Goal: Feedback & Contribution: Submit feedback/report problem

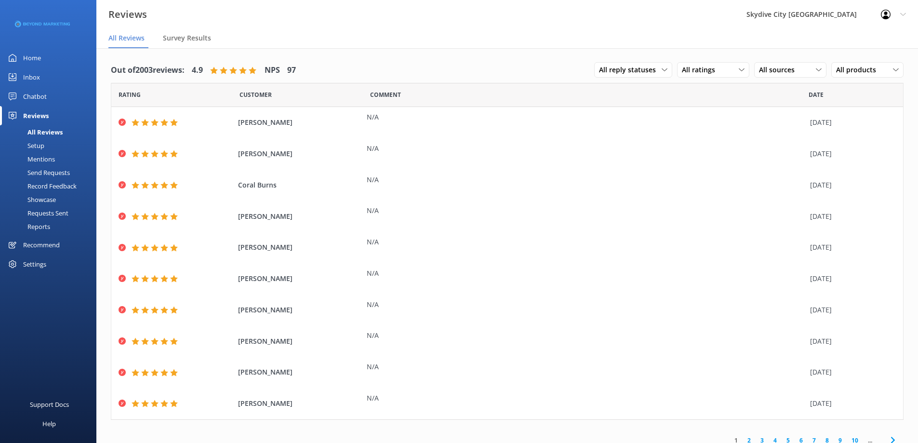
click at [57, 174] on div "Send Requests" at bounding box center [38, 172] width 64 height 13
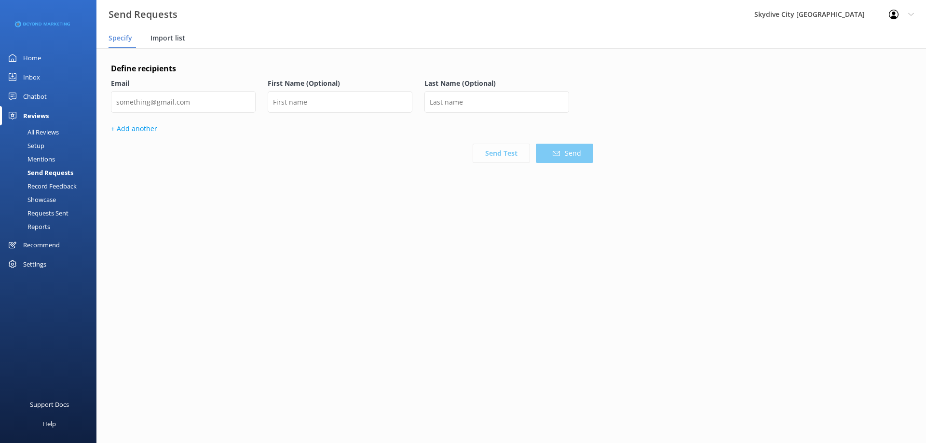
click at [169, 32] on div "Import list" at bounding box center [169, 38] width 39 height 19
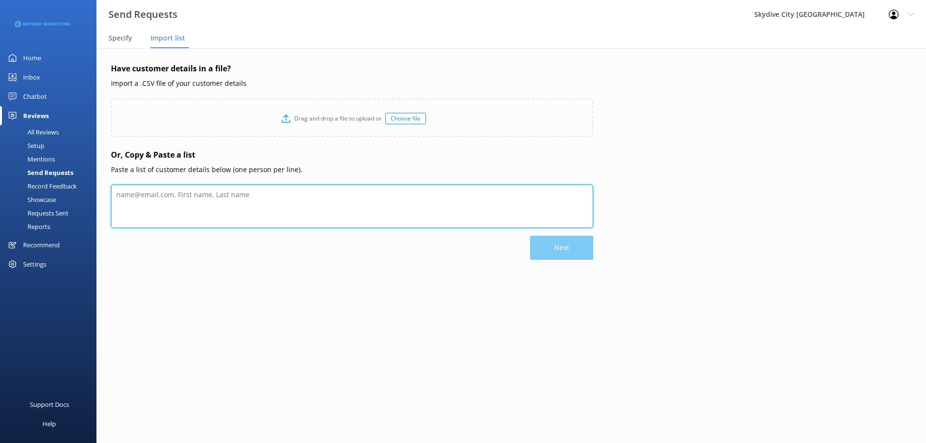
click at [219, 207] on textarea at bounding box center [352, 206] width 482 height 43
paste textarea "[PERSON_NAME] [EMAIL_ADDRESS][DOMAIN_NAME] [PERSON_NAME] [EMAIL_ADDRESS][DOMAIN…"
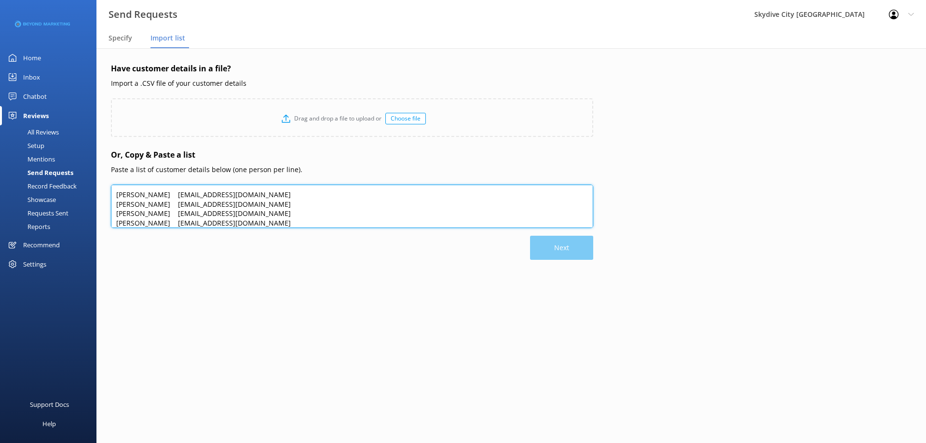
scroll to position [28, 0]
type textarea "[PERSON_NAME] [EMAIL_ADDRESS][DOMAIN_NAME] [PERSON_NAME] [EMAIL_ADDRESS][DOMAIN…"
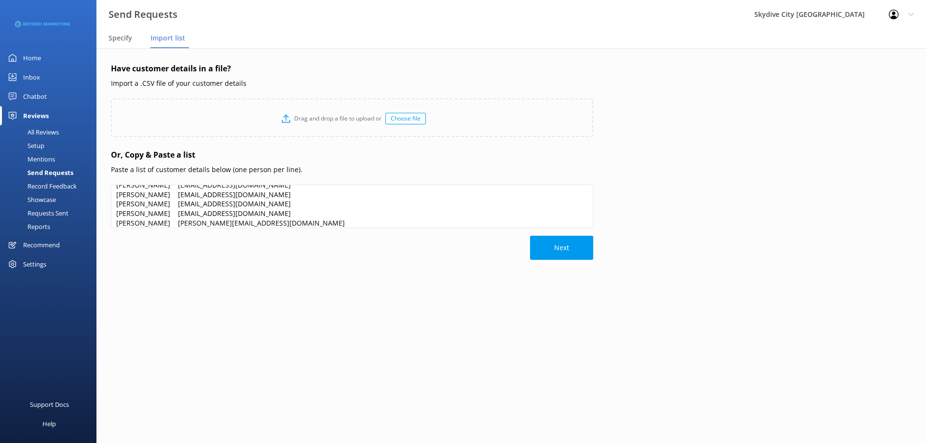
click at [382, 273] on div "Have customer details in a file? Import a .CSV file of your customer details Dr…" at bounding box center [352, 190] width 482 height 255
click at [322, 312] on div "Have customer details in a file? Import a .CSV file of your customer details Dr…" at bounding box center [352, 190] width 482 height 255
click at [252, 300] on div "Have customer details in a file? Import a .CSV file of your customer details Dr…" at bounding box center [352, 190] width 482 height 255
click at [546, 254] on button "Next" at bounding box center [561, 248] width 63 height 24
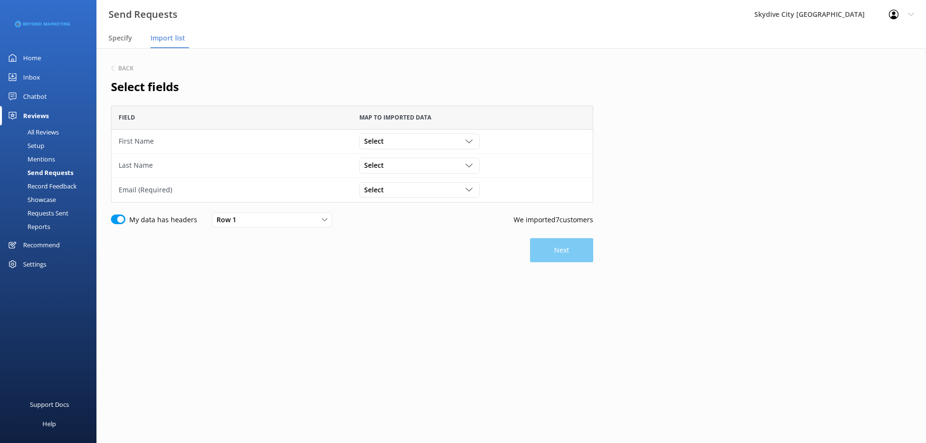
scroll to position [90, 475]
click at [397, 145] on div "Select" at bounding box center [420, 141] width 116 height 11
click at [383, 162] on link "[PERSON_NAME]" at bounding box center [419, 161] width 119 height 19
click at [388, 167] on span "Select" at bounding box center [377, 165] width 26 height 11
click at [393, 201] on link "[PERSON_NAME]" at bounding box center [419, 204] width 119 height 19
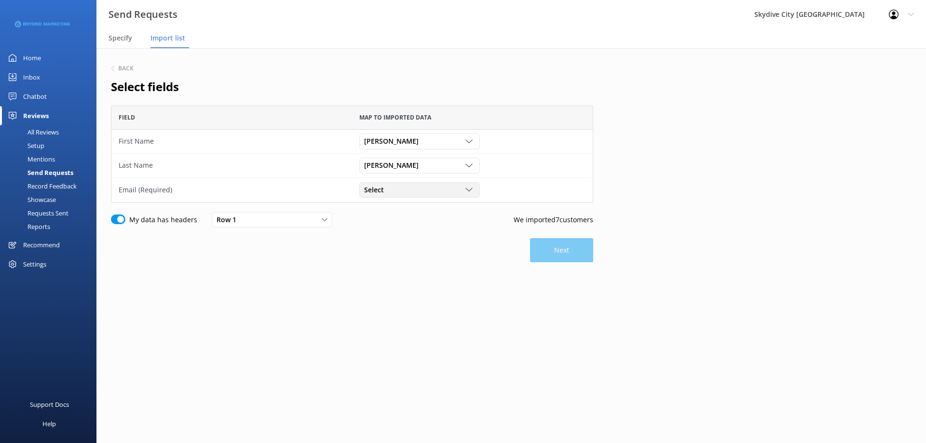
click at [395, 188] on div "Select" at bounding box center [420, 190] width 116 height 11
click at [412, 246] on div "[EMAIL_ADDRESS][DOMAIN_NAME]" at bounding box center [413, 249] width 98 height 10
click at [549, 257] on button "Next" at bounding box center [561, 250] width 63 height 24
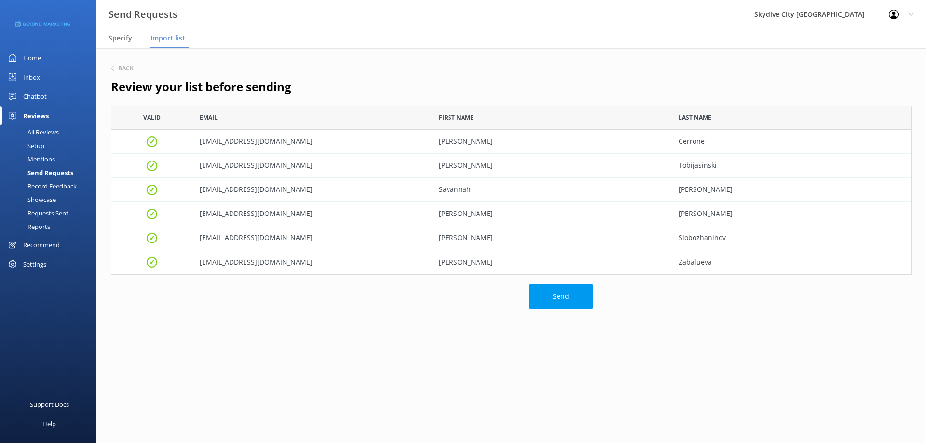
scroll to position [162, 793]
click at [569, 293] on button "Send" at bounding box center [560, 296] width 65 height 24
